Goal: Task Accomplishment & Management: Manage account settings

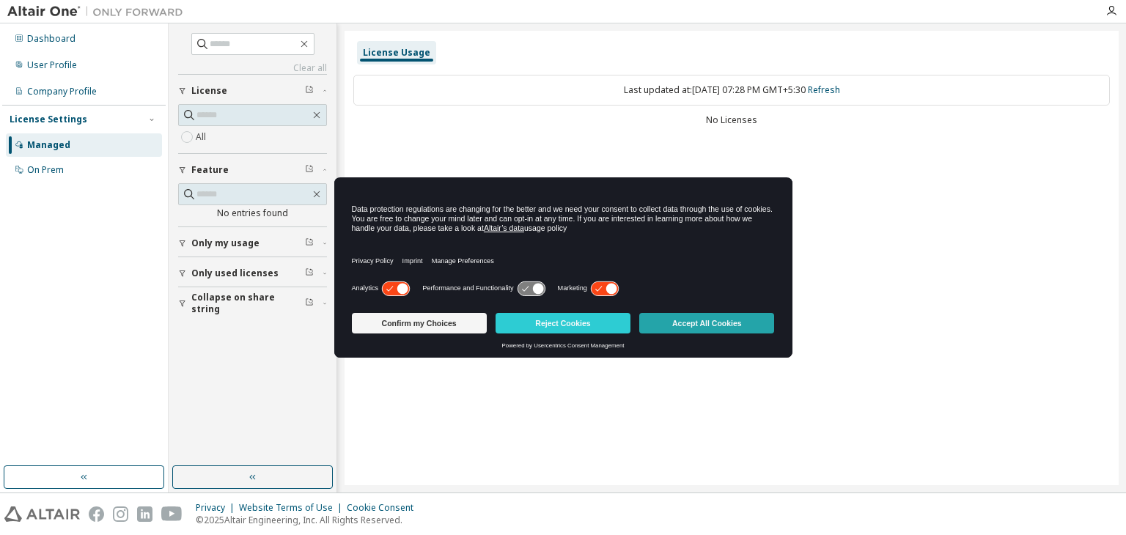
click at [715, 332] on button "Accept All Cookies" at bounding box center [706, 323] width 135 height 21
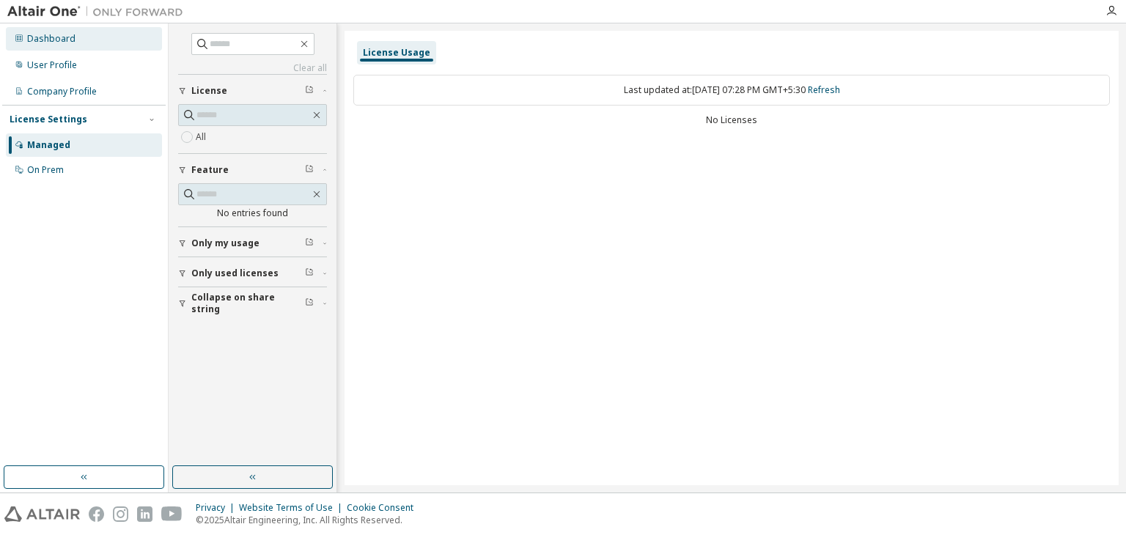
click at [126, 38] on div "Dashboard" at bounding box center [84, 38] width 156 height 23
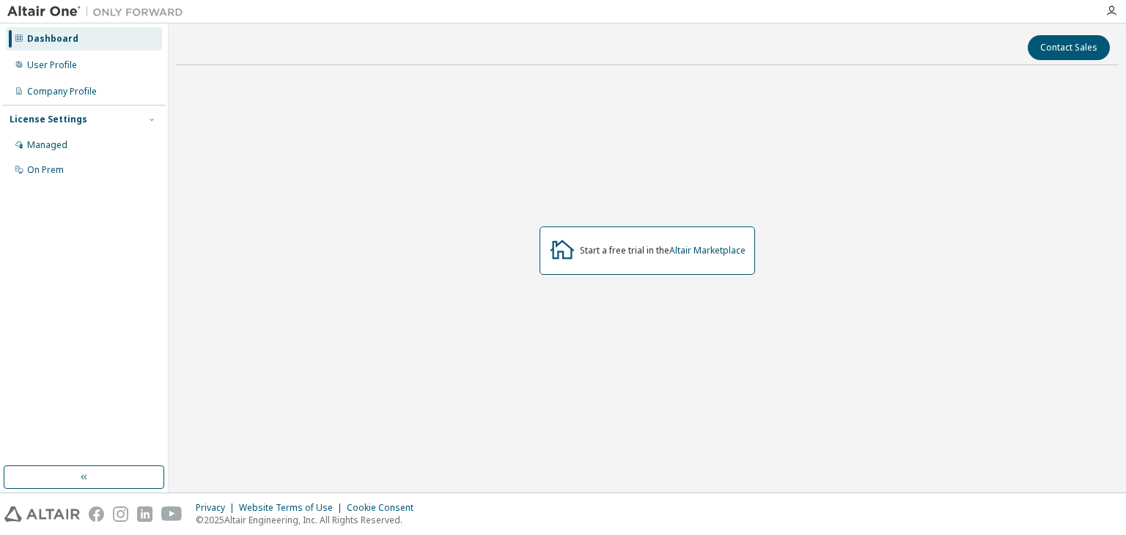
click at [659, 259] on div "Start a free trial in the Altair Marketplace" at bounding box center [646, 250] width 215 height 48
click at [562, 258] on icon at bounding box center [562, 249] width 24 height 19
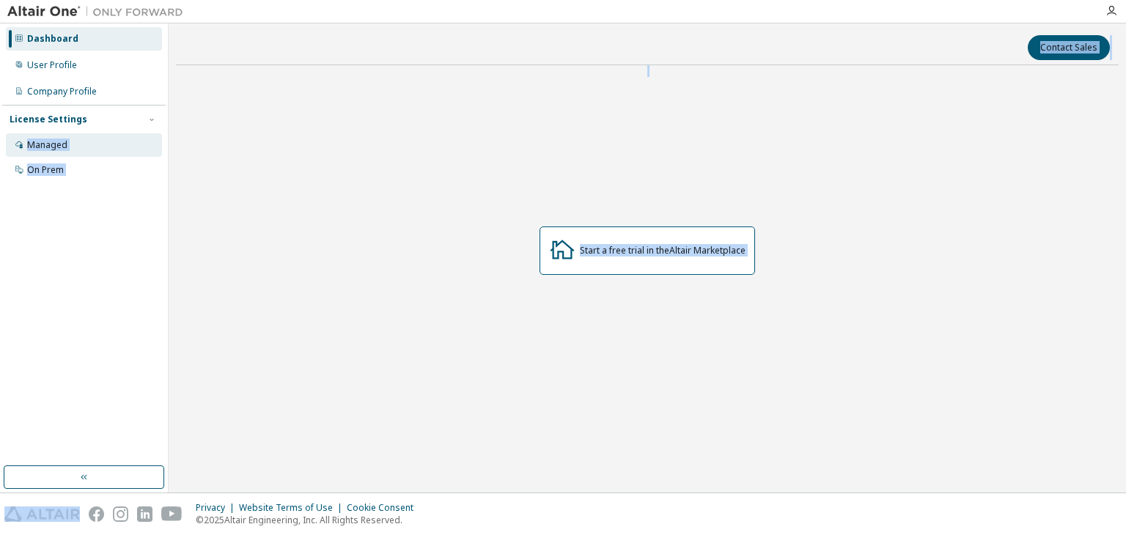
drag, startPoint x: 562, startPoint y: 258, endPoint x: 64, endPoint y: 144, distance: 511.1
click at [64, 144] on div "Dashboard User Profile Company Profile License Settings Managed On Prem Contact…" at bounding box center [563, 257] width 1126 height 469
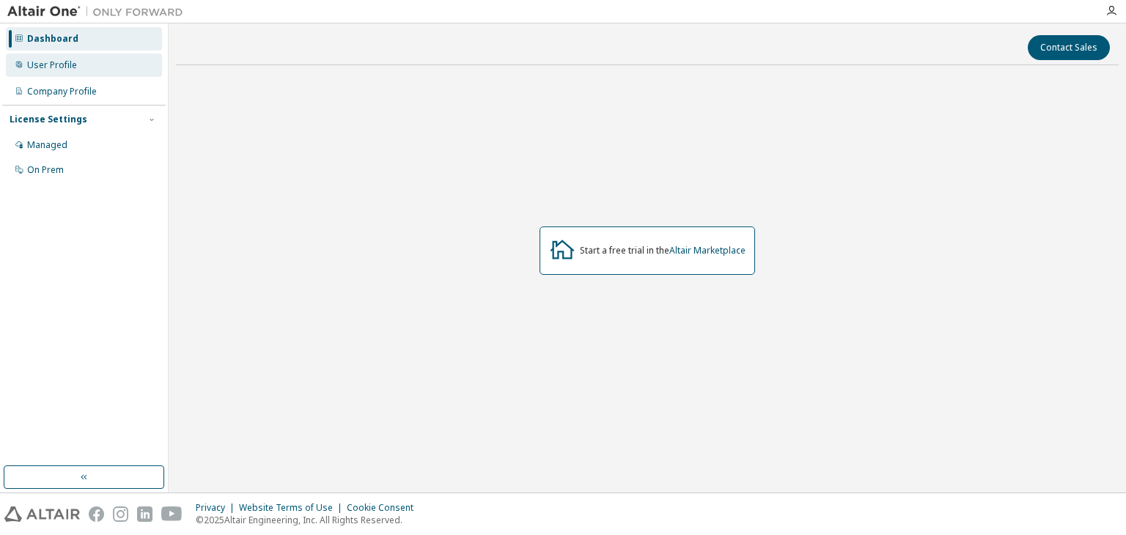
click at [70, 65] on div "User Profile" at bounding box center [52, 65] width 50 height 12
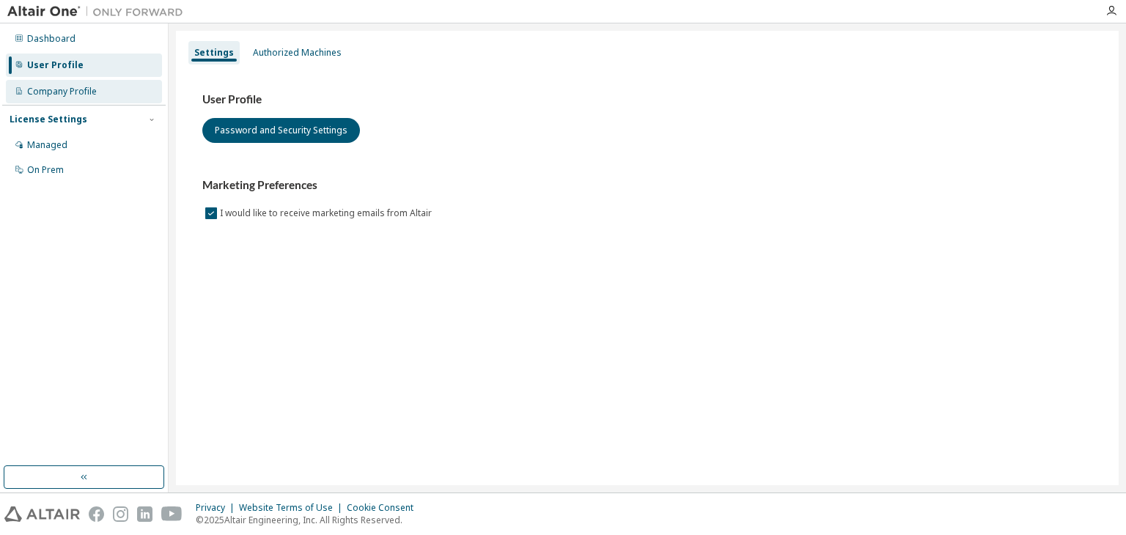
click at [94, 90] on div "Company Profile" at bounding box center [62, 92] width 70 height 12
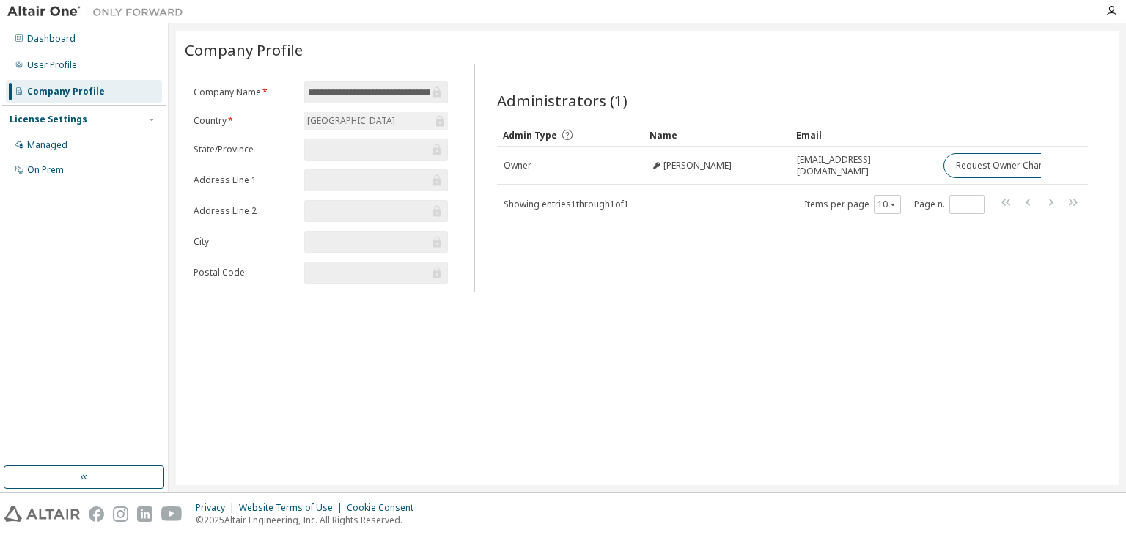
drag, startPoint x: 361, startPoint y: 86, endPoint x: 334, endPoint y: 130, distance: 51.9
click at [334, 130] on form "**********" at bounding box center [320, 182] width 254 height 202
drag, startPoint x: 334, startPoint y: 130, endPoint x: 298, endPoint y: 174, distance: 57.2
click at [298, 174] on form "**********" at bounding box center [320, 182] width 254 height 202
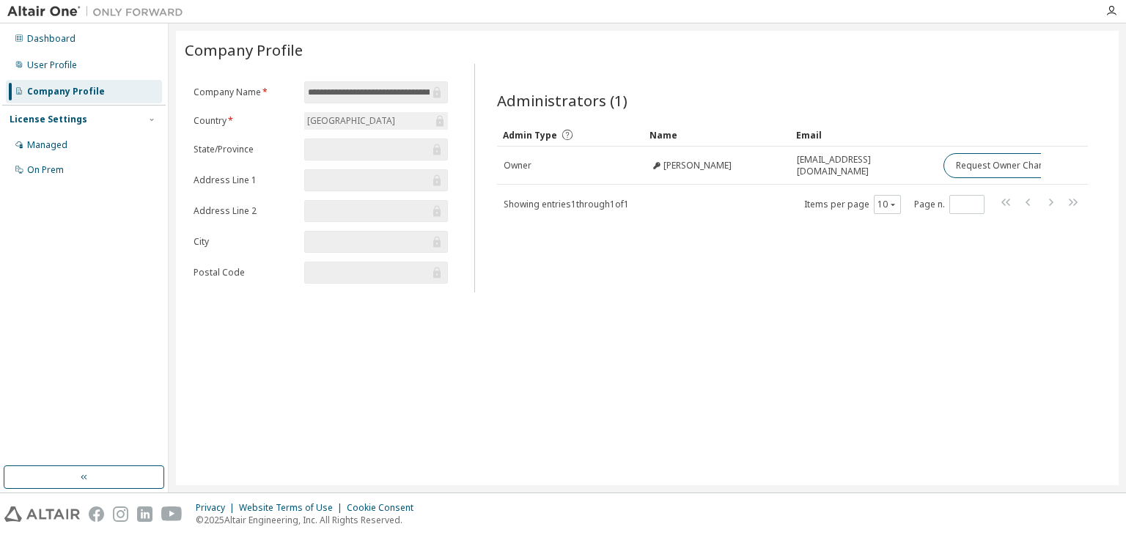
click at [298, 174] on form "**********" at bounding box center [320, 182] width 254 height 202
click at [980, 207] on input "*" at bounding box center [967, 205] width 28 height 12
click at [980, 207] on input "**" at bounding box center [967, 205] width 28 height 12
drag, startPoint x: 980, startPoint y: 207, endPoint x: 976, endPoint y: 193, distance: 14.4
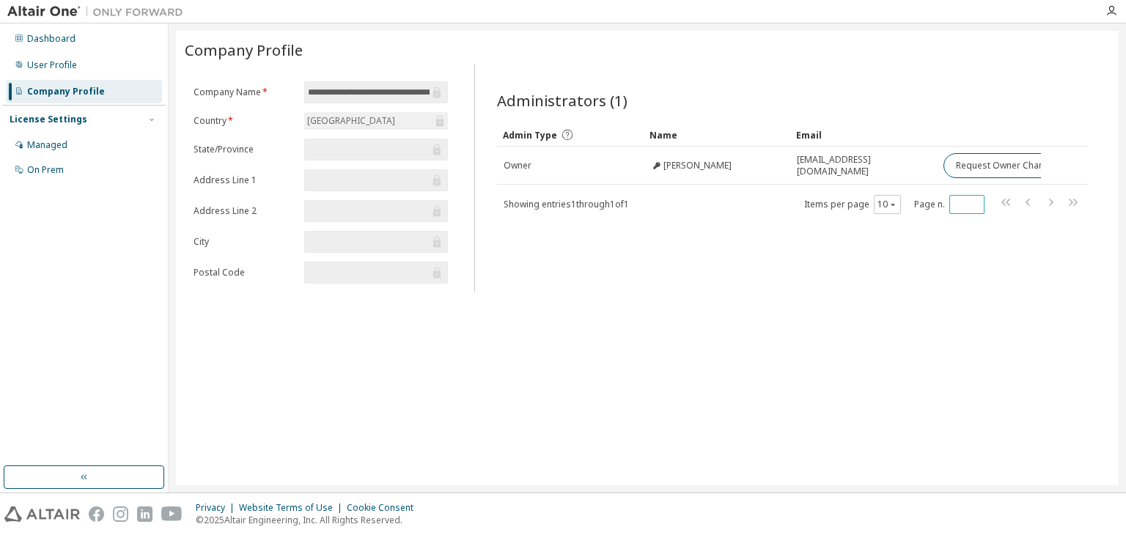
click at [976, 199] on input "**" at bounding box center [967, 205] width 28 height 12
type input "*"
click at [976, 195] on span "*" at bounding box center [966, 204] width 35 height 19
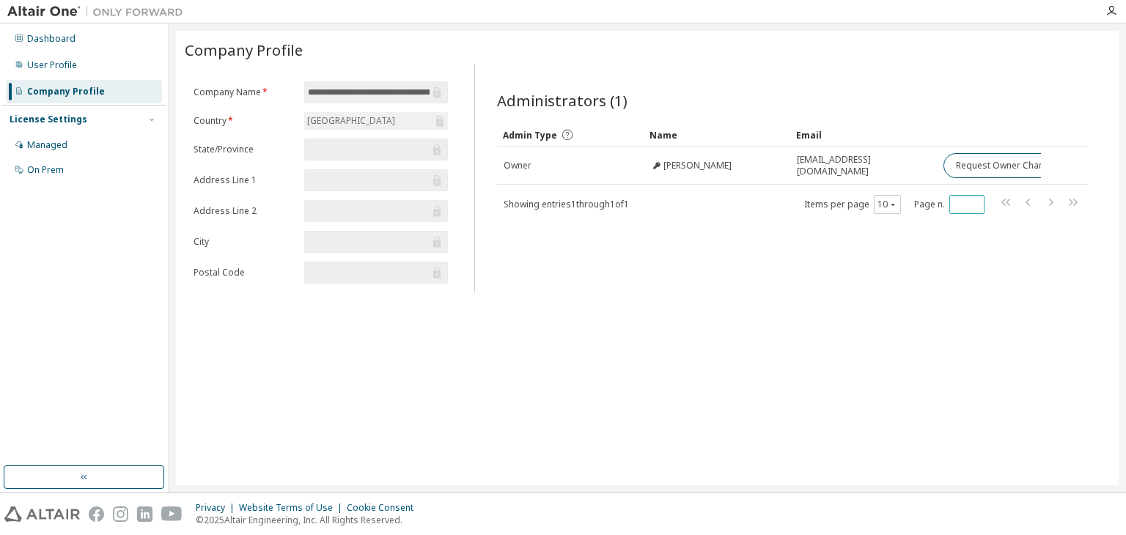
click at [976, 195] on span "*" at bounding box center [966, 204] width 35 height 19
click at [59, 49] on div "Dashboard" at bounding box center [84, 38] width 156 height 23
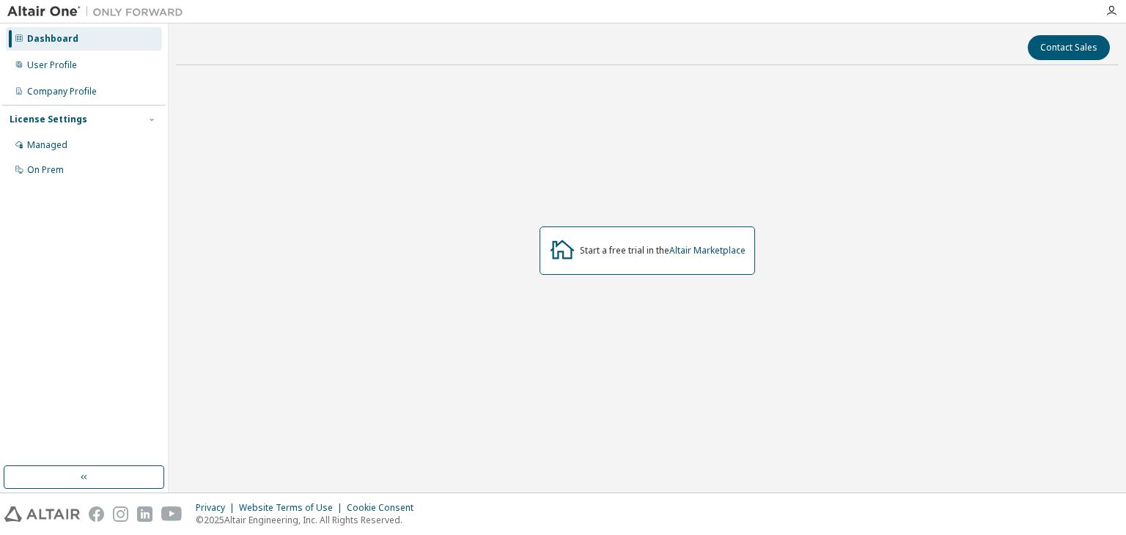
click at [573, 264] on div at bounding box center [562, 250] width 26 height 29
drag, startPoint x: 573, startPoint y: 264, endPoint x: 646, endPoint y: 260, distance: 73.4
click at [646, 260] on div "Start a free trial in the Altair Marketplace" at bounding box center [646, 250] width 215 height 48
drag, startPoint x: 646, startPoint y: 260, endPoint x: 434, endPoint y: 246, distance: 213.0
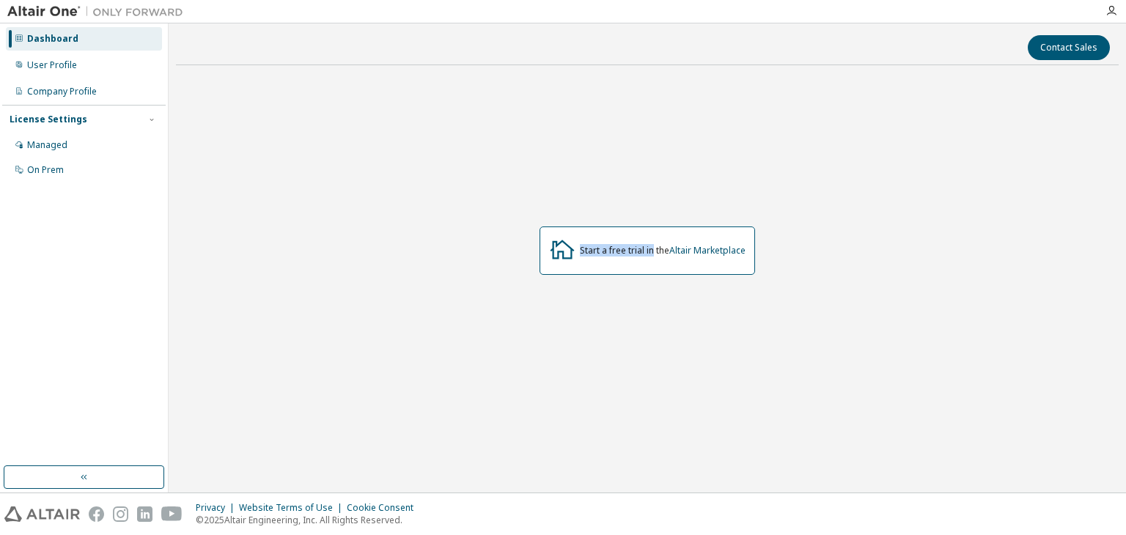
click at [434, 246] on div "Start a free trial in the Altair Marketplace" at bounding box center [647, 251] width 942 height 348
